Goal: Task Accomplishment & Management: Manage account settings

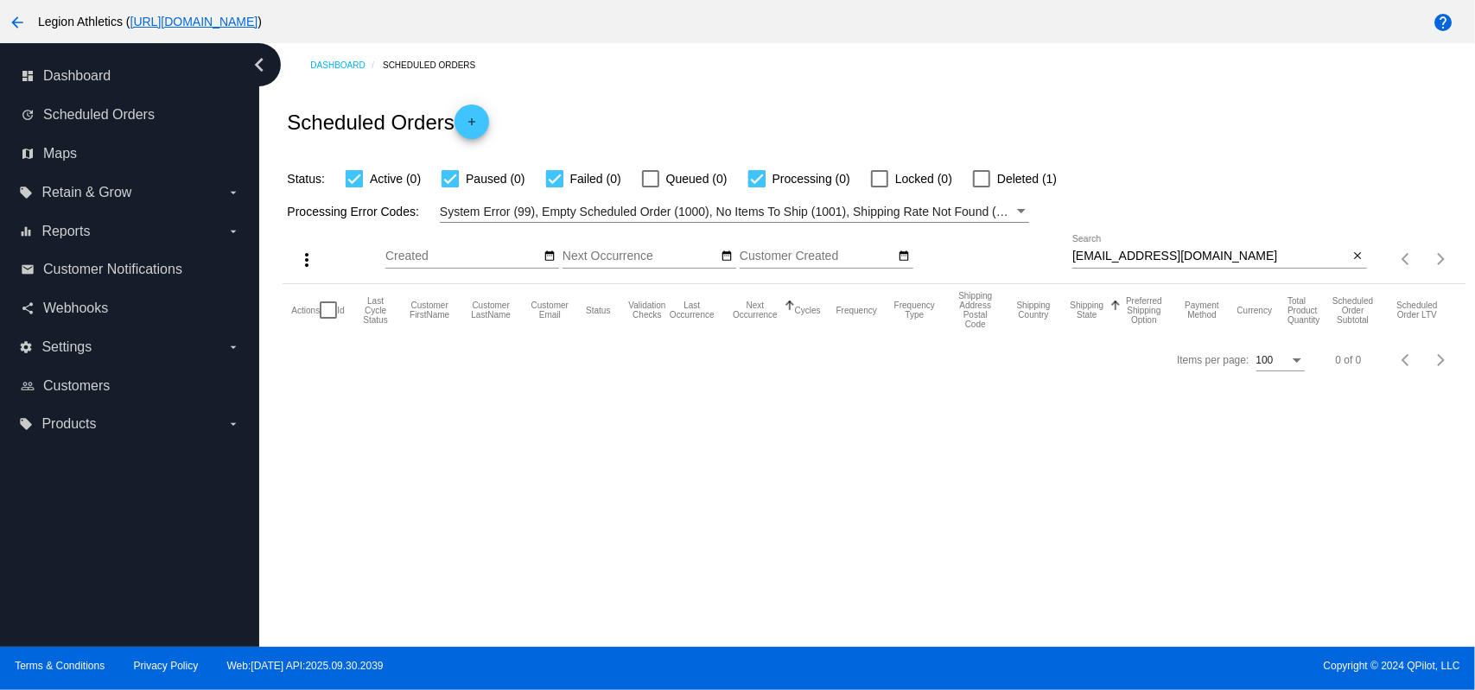
click at [1118, 251] on input "[EMAIL_ADDRESS][DOMAIN_NAME]" at bounding box center [1210, 257] width 276 height 14
paste input "mamamia5699070"
type input "[EMAIL_ADDRESS][DOMAIN_NAME]"
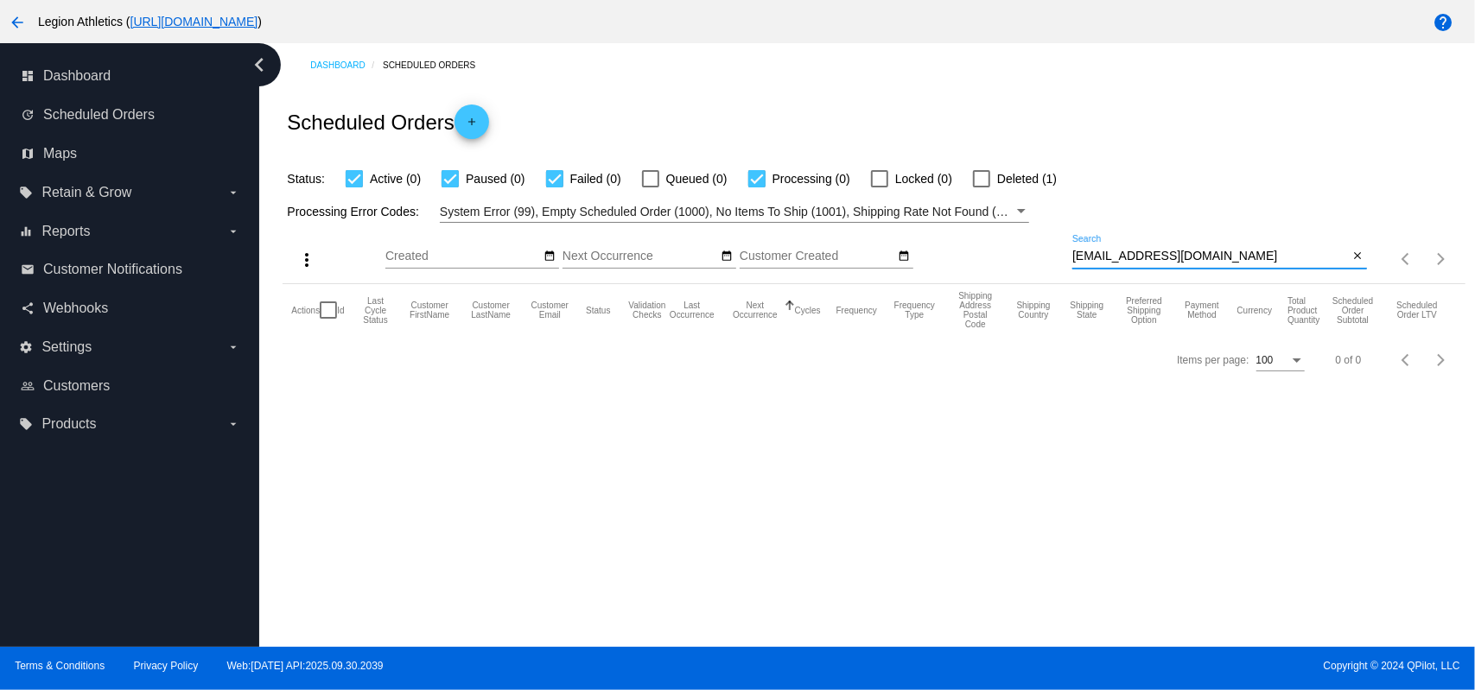
click at [1028, 93] on div "Scheduled Orders add" at bounding box center [873, 121] width 1182 height 69
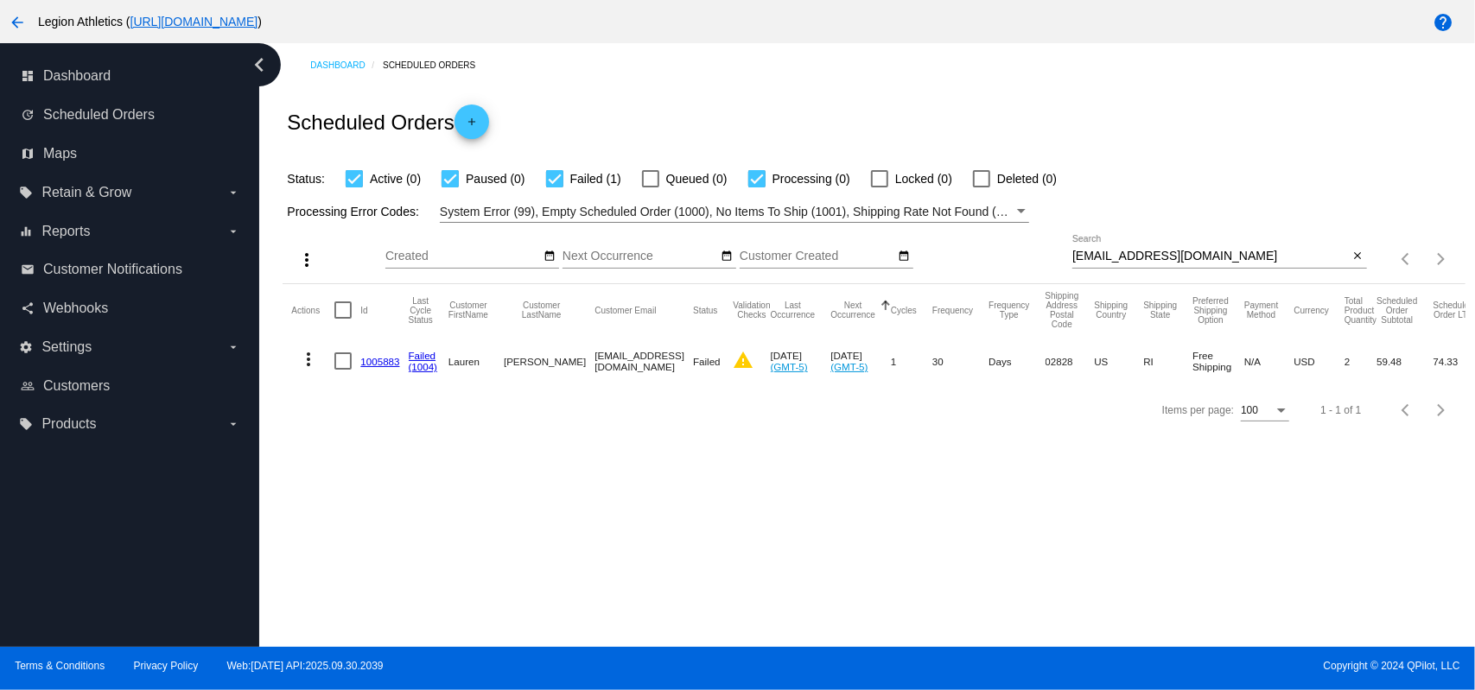
click at [377, 359] on link "1005883" at bounding box center [379, 361] width 39 height 11
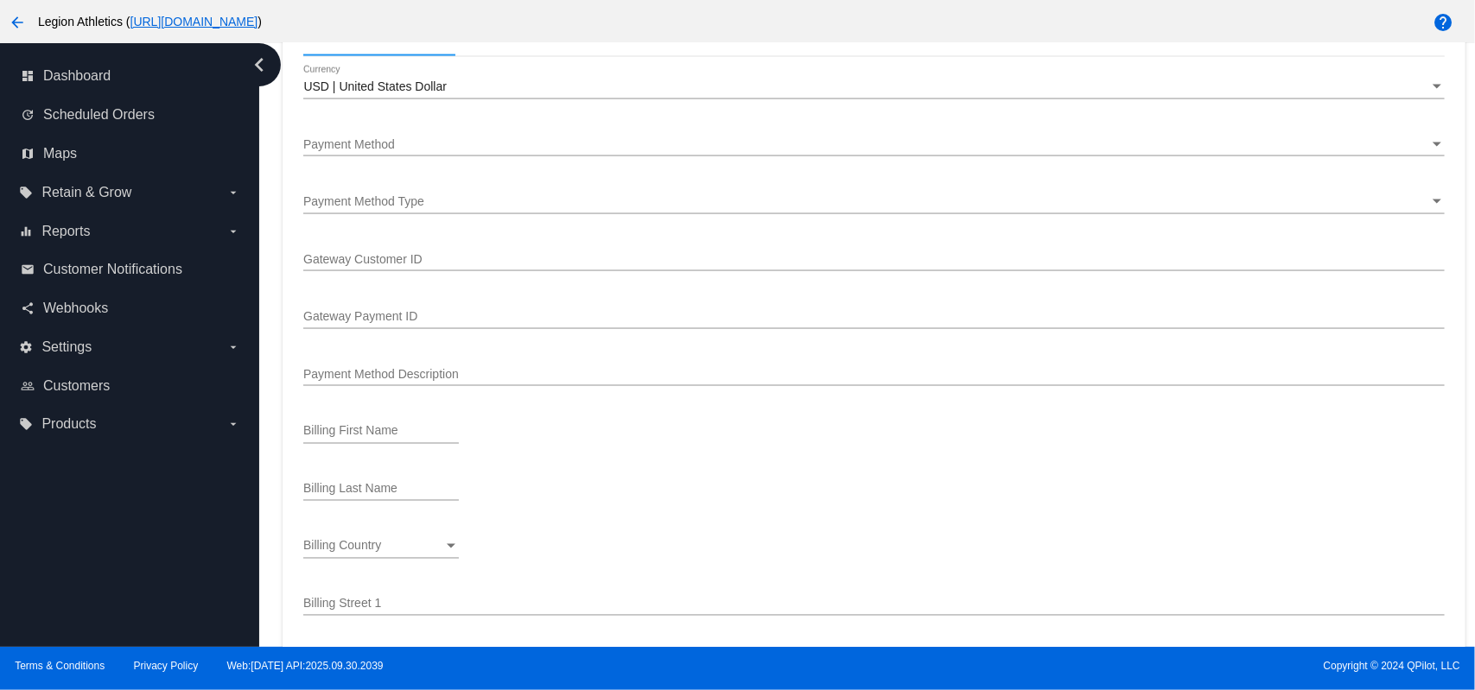
scroll to position [1612, 0]
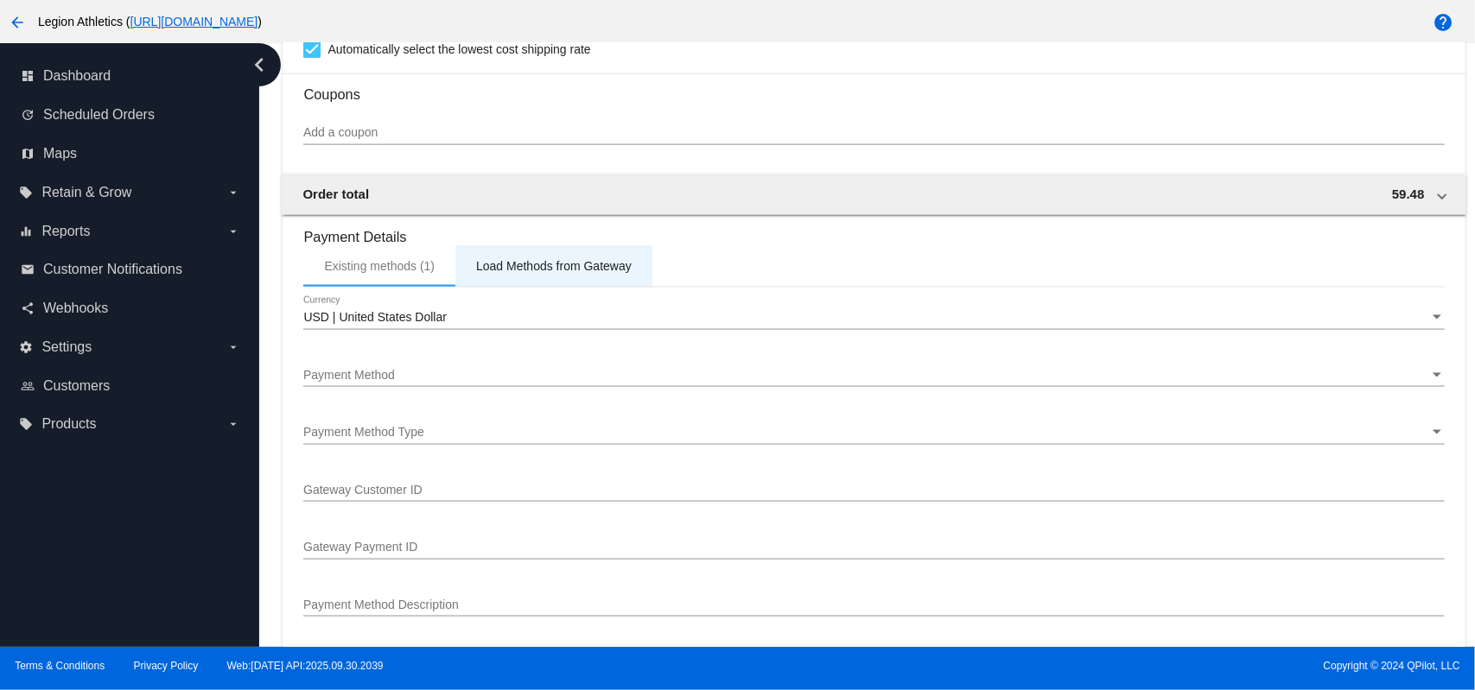
click at [508, 274] on div "Load Methods from Gateway" at bounding box center [553, 265] width 197 height 41
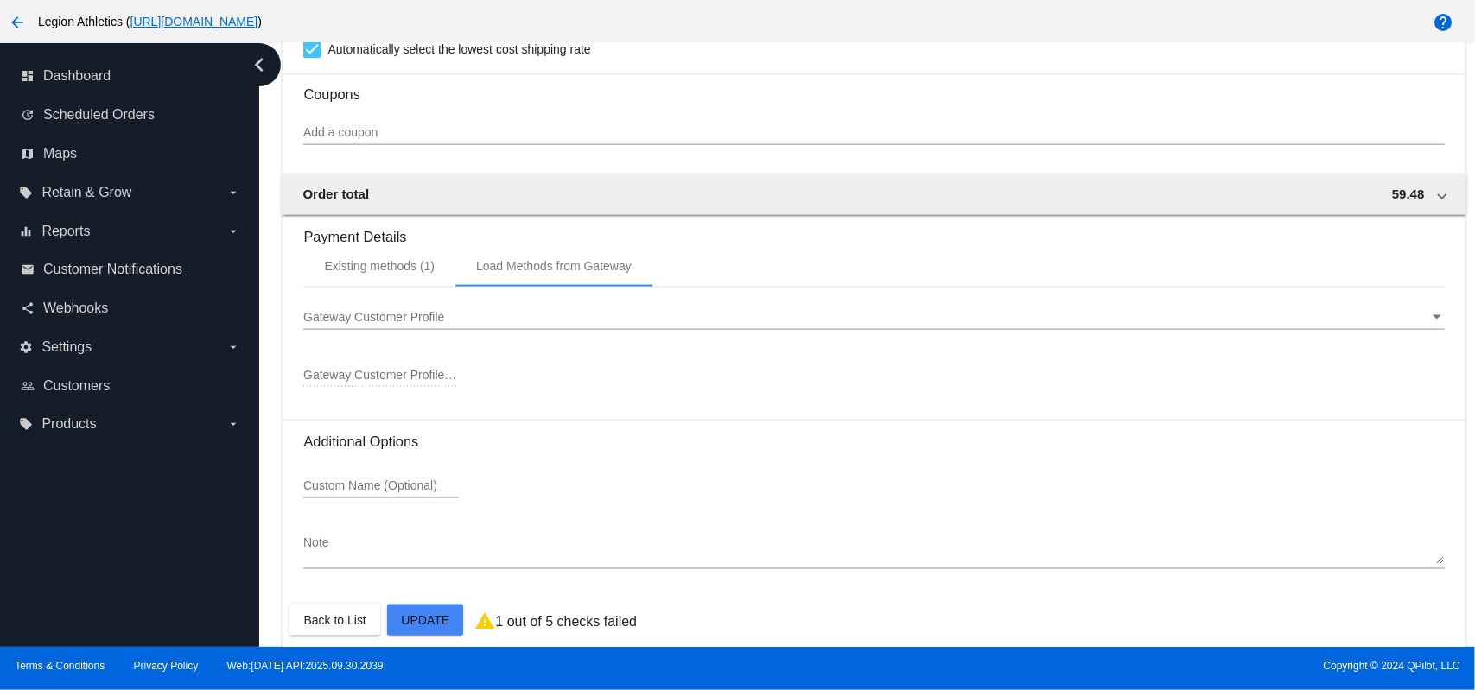
click at [429, 315] on span "Gateway Customer Profile" at bounding box center [373, 317] width 141 height 14
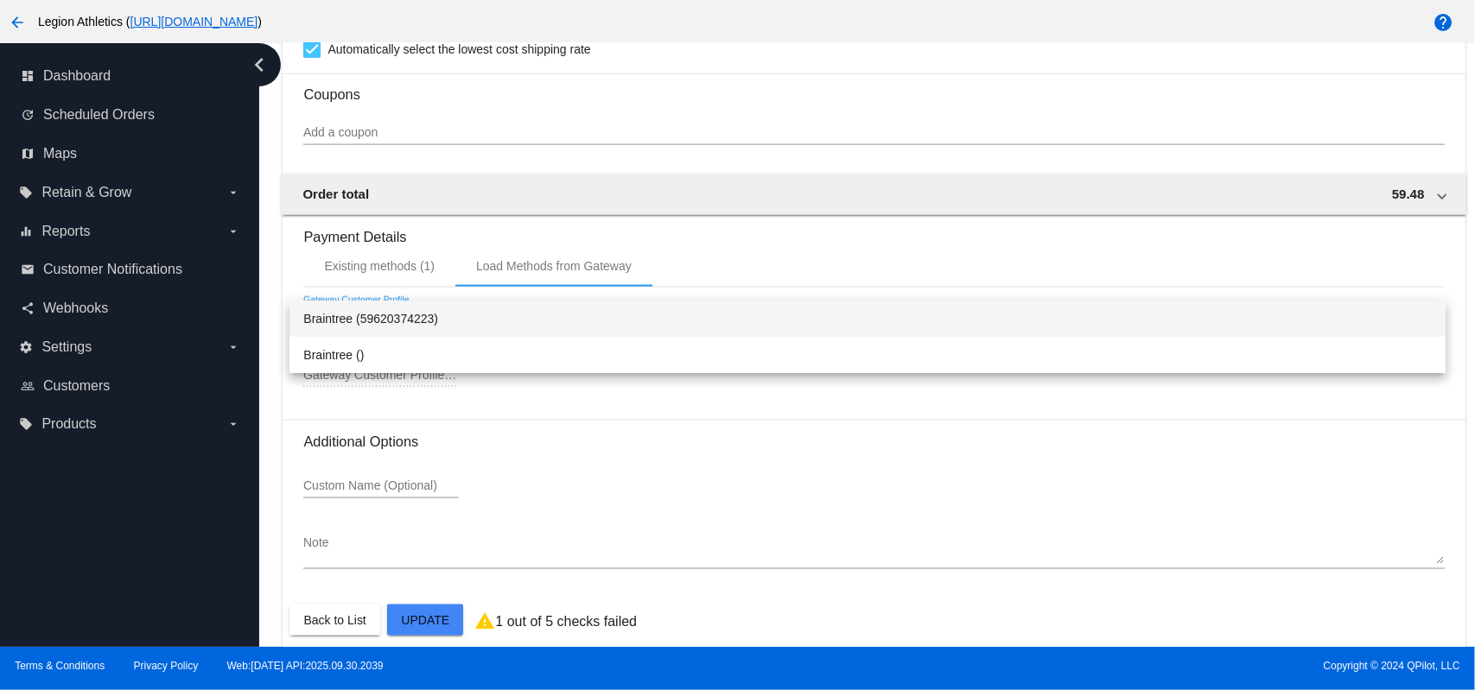
click at [378, 327] on span "Braintree (59620374223)" at bounding box center [866, 319] width 1127 height 36
type input "59620374223"
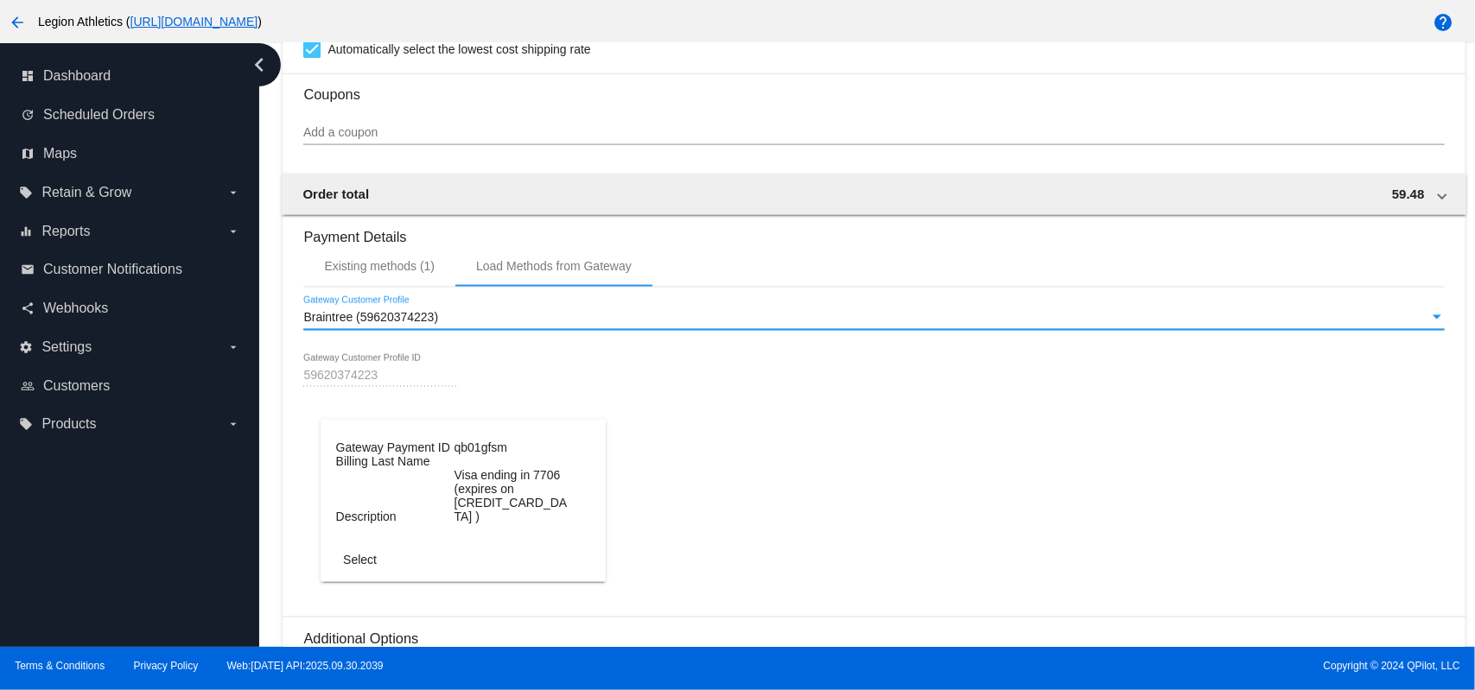
click at [454, 505] on dt "Visa ending in 7706 (expires on [CREDIT_CARD_DATA] )" at bounding box center [511, 495] width 115 height 55
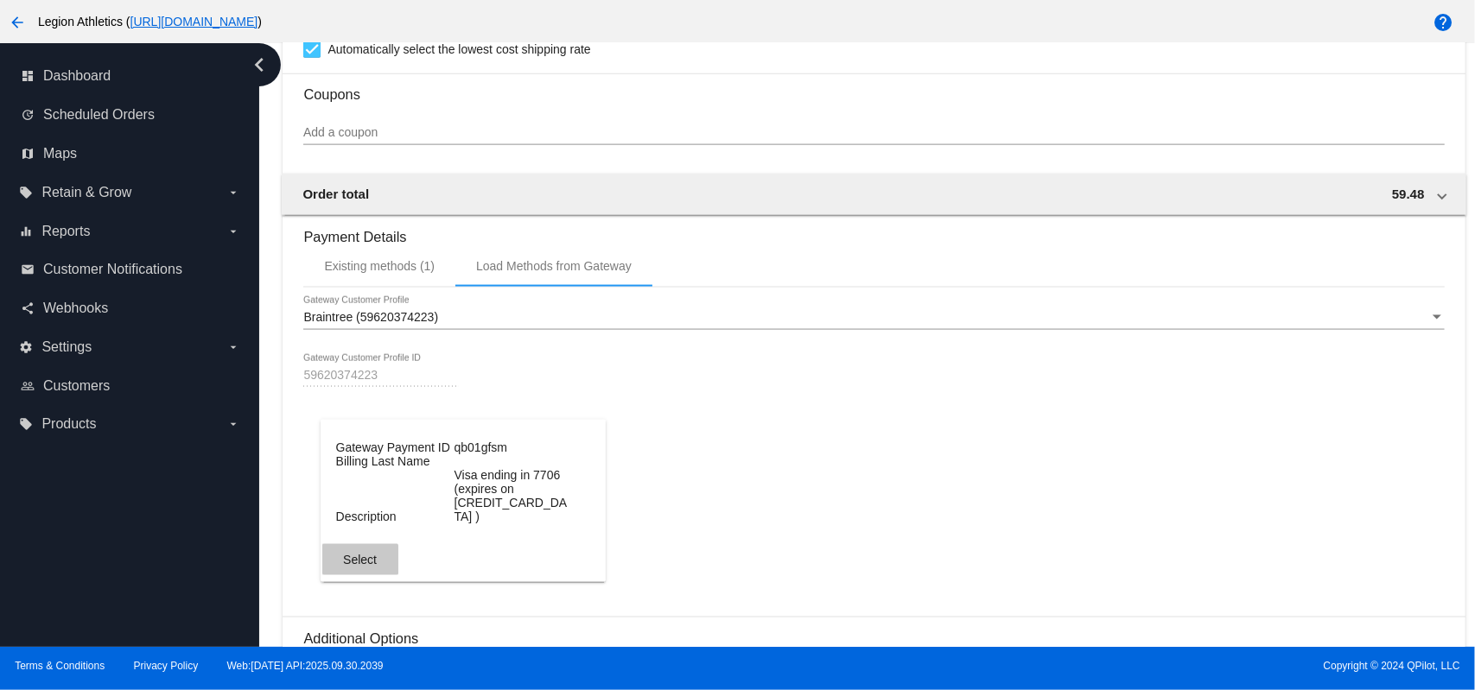
click at [356, 564] on span "Select" at bounding box center [360, 560] width 34 height 14
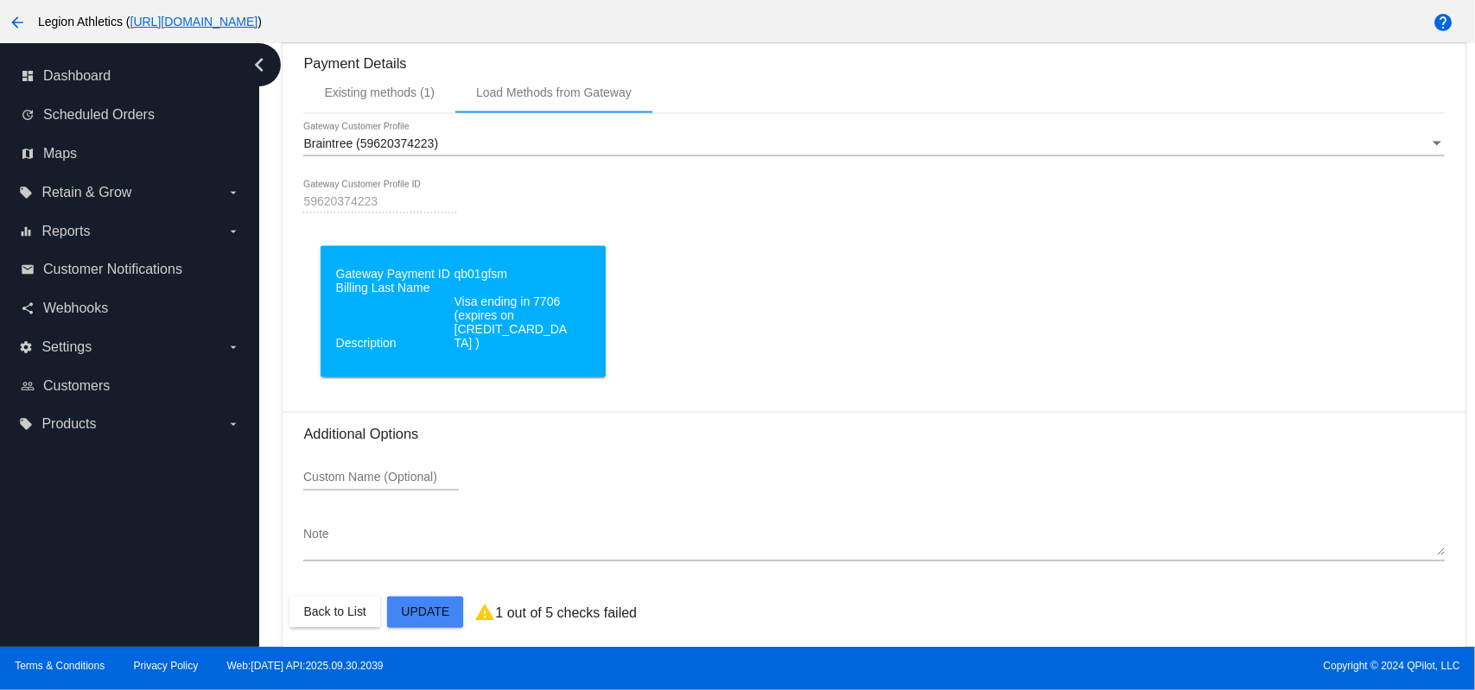
scroll to position [1796, 0]
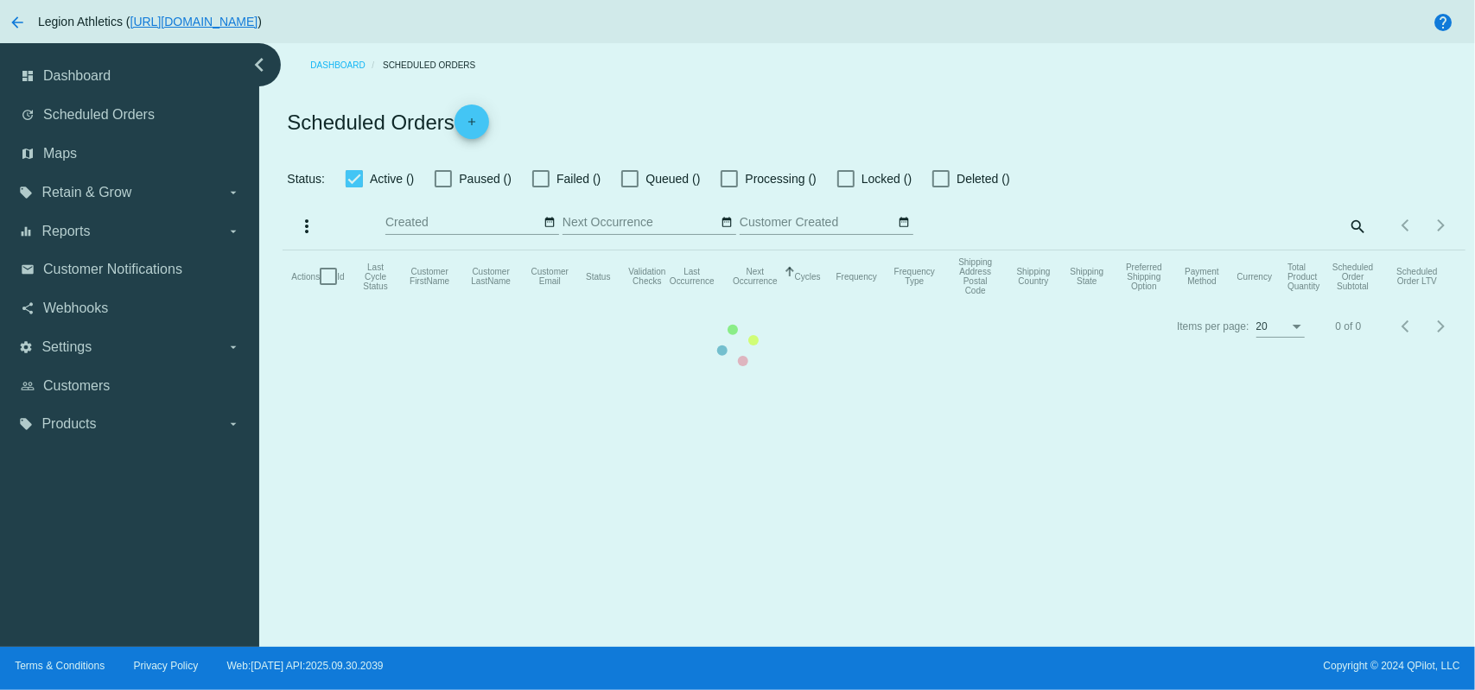
checkbox input "true"
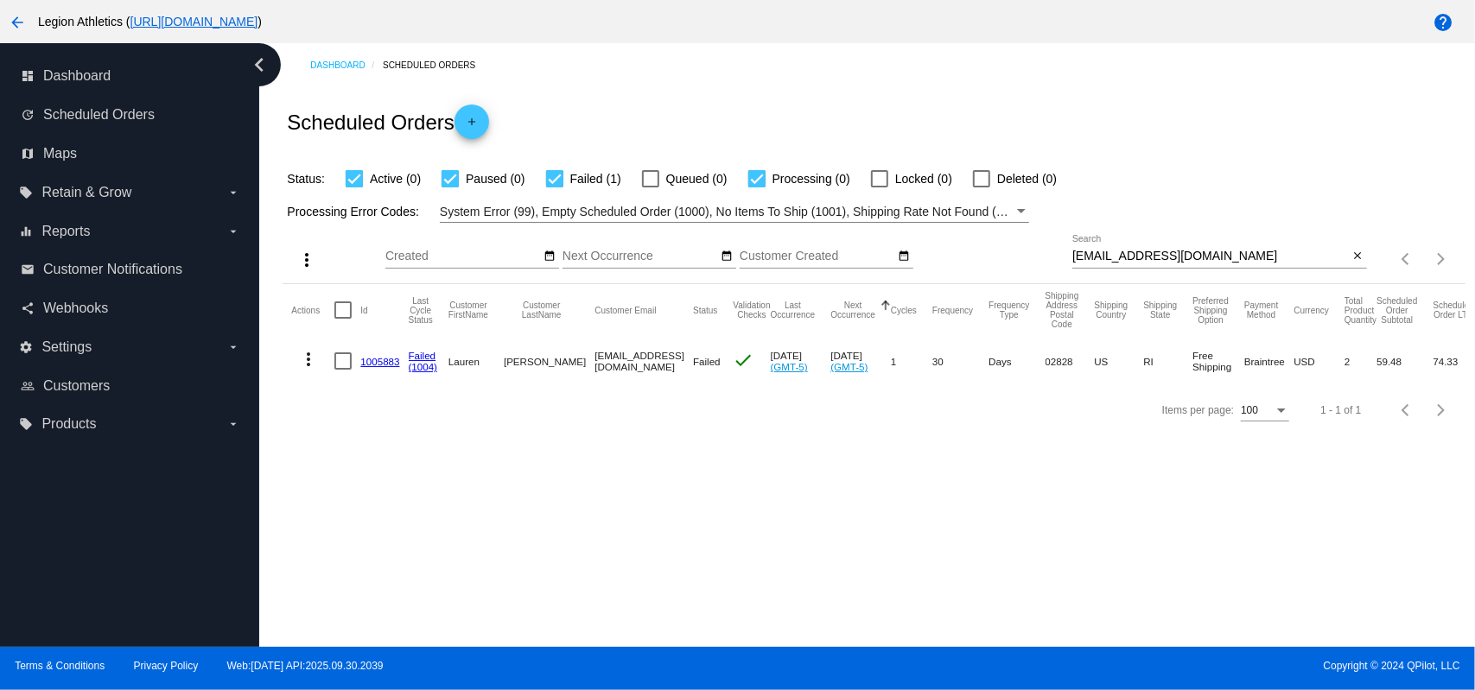
click at [312, 362] on mat-icon "more_vert" at bounding box center [308, 359] width 21 height 21
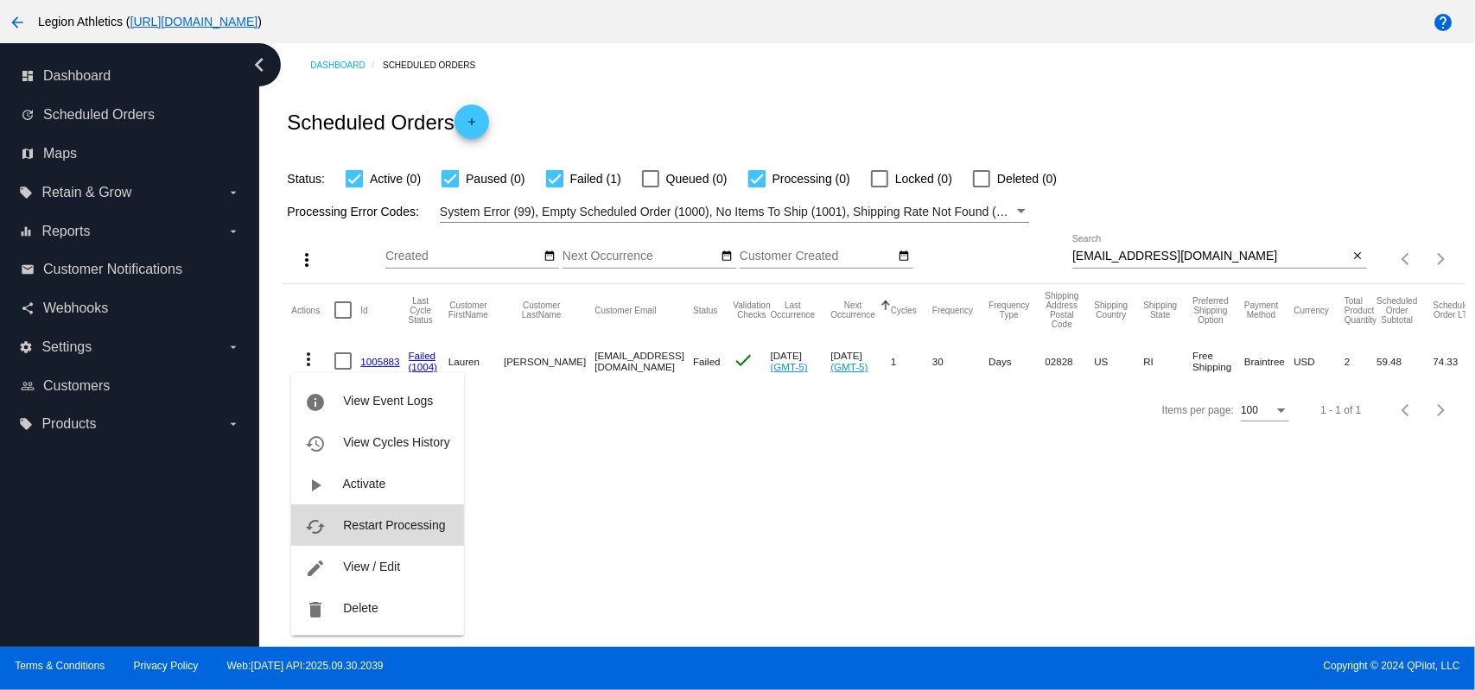
click at [373, 534] on button "cached Restart Processing" at bounding box center [377, 525] width 172 height 41
